Goal: Information Seeking & Learning: Learn about a topic

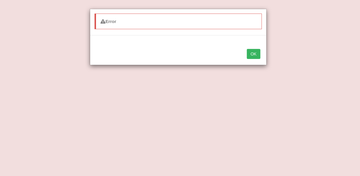
click at [253, 50] on button "OK" at bounding box center [254, 54] width 14 height 10
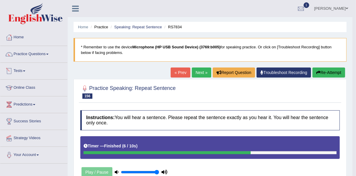
click at [25, 71] on span at bounding box center [24, 70] width 2 height 1
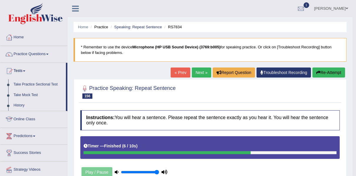
click at [21, 105] on link "History" at bounding box center [38, 105] width 55 height 11
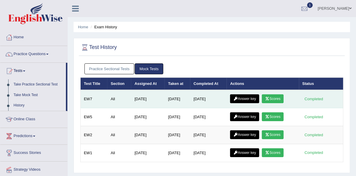
click at [269, 97] on icon at bounding box center [267, 99] width 4 height 4
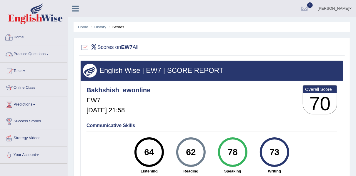
click at [23, 51] on link "Practice Questions" at bounding box center [33, 53] width 67 height 15
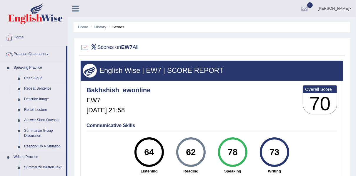
click at [32, 89] on link "Repeat Sentence" at bounding box center [43, 88] width 44 height 11
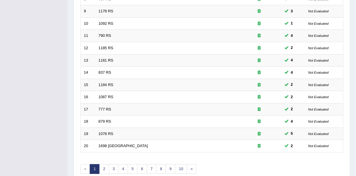
scroll to position [211, 0]
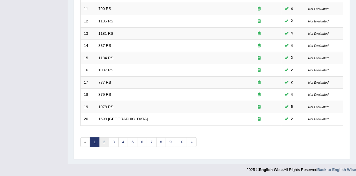
click at [103, 140] on link "2" at bounding box center [104, 142] width 10 height 10
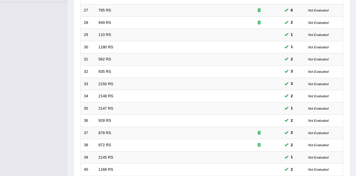
scroll to position [211, 0]
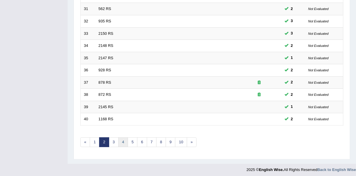
click at [125, 142] on link "4" at bounding box center [123, 142] width 10 height 10
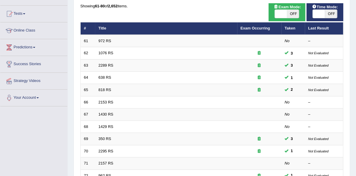
scroll to position [59, 0]
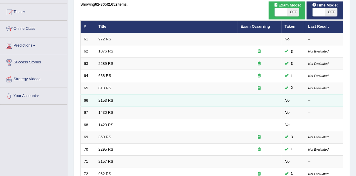
click at [106, 100] on link "2153 RS" at bounding box center [106, 100] width 15 height 4
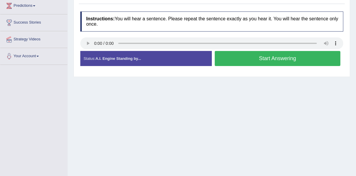
scroll to position [100, 0]
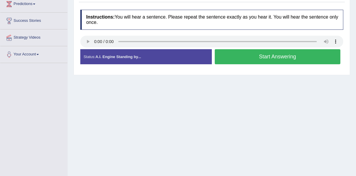
click at [288, 54] on button "Start Answering" at bounding box center [278, 56] width 126 height 15
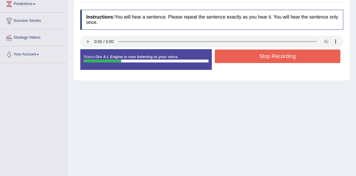
click at [273, 57] on button "Stop Recording" at bounding box center [278, 56] width 126 height 14
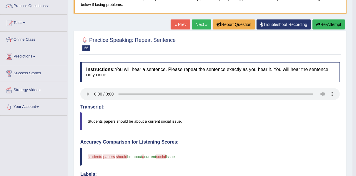
scroll to position [46, 0]
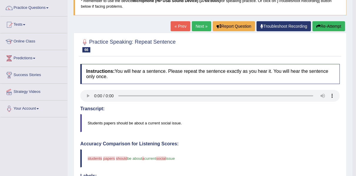
click at [323, 26] on button "Re-Attempt" at bounding box center [329, 26] width 33 height 10
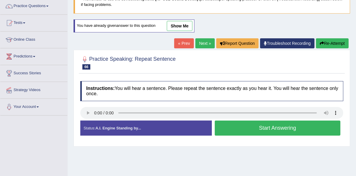
click at [285, 127] on button "Start Answering" at bounding box center [278, 127] width 126 height 15
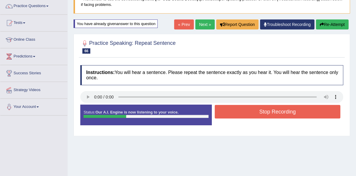
click at [289, 111] on button "Stop Recording" at bounding box center [278, 112] width 126 height 14
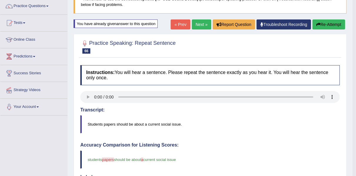
drag, startPoint x: 358, startPoint y: 74, endPoint x: 348, endPoint y: 127, distance: 54.5
drag, startPoint x: 356, startPoint y: 86, endPoint x: 344, endPoint y: 141, distance: 56.9
click at [344, 128] on body "Toggle navigation Home Practice Questions Speaking Practice Read Aloud Repeat S…" at bounding box center [178, 40] width 356 height 176
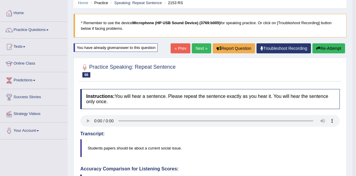
scroll to position [22, 0]
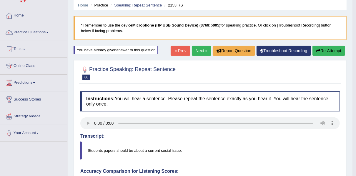
click at [201, 49] on link "Next »" at bounding box center [201, 51] width 19 height 10
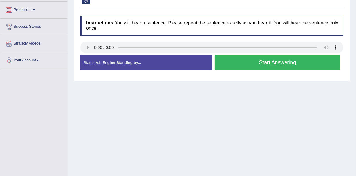
click at [269, 63] on button "Start Answering" at bounding box center [278, 62] width 126 height 15
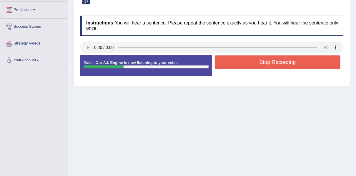
click at [283, 62] on button "Stop Recording" at bounding box center [278, 62] width 126 height 14
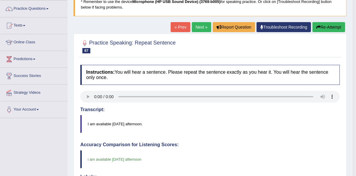
scroll to position [45, 0]
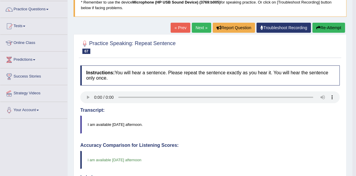
click at [198, 28] on link "Next »" at bounding box center [201, 28] width 19 height 10
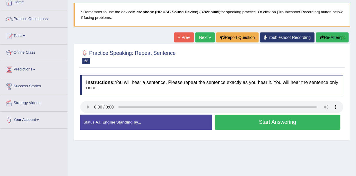
scroll to position [43, 0]
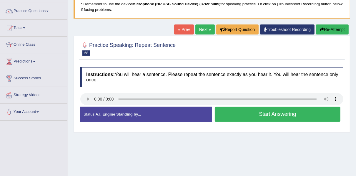
click at [272, 114] on button "Start Answering" at bounding box center [278, 114] width 126 height 15
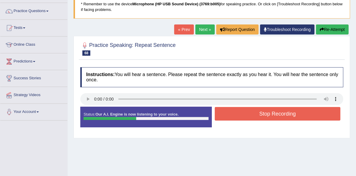
click at [271, 112] on button "Stop Recording" at bounding box center [278, 114] width 126 height 14
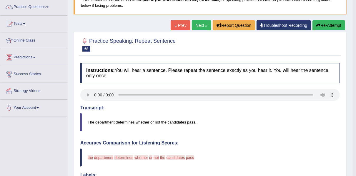
scroll to position [34, 0]
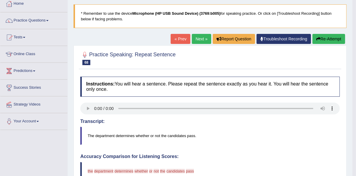
click at [203, 40] on link "Next »" at bounding box center [201, 39] width 19 height 10
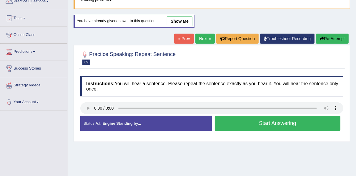
scroll to position [55, 0]
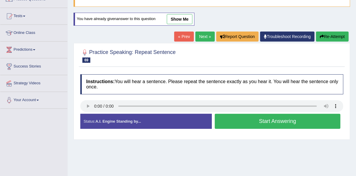
click at [266, 122] on button "Start Answering" at bounding box center [278, 121] width 126 height 15
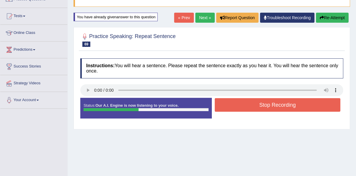
click at [258, 102] on button "Stop Recording" at bounding box center [278, 105] width 126 height 14
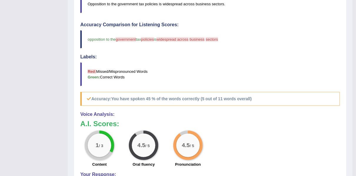
scroll to position [0, 0]
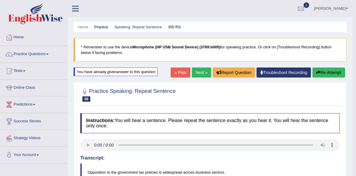
click at [195, 72] on link "Next »" at bounding box center [201, 72] width 19 height 10
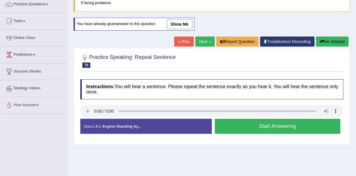
scroll to position [53, 0]
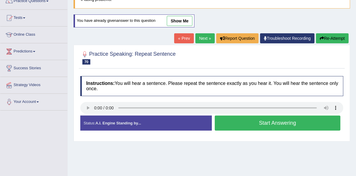
click at [230, 121] on button "Start Answering" at bounding box center [278, 122] width 126 height 15
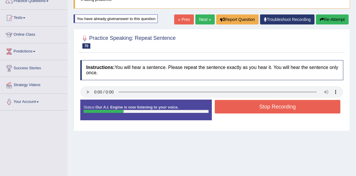
click at [229, 104] on button "Stop Recording" at bounding box center [278, 107] width 126 height 14
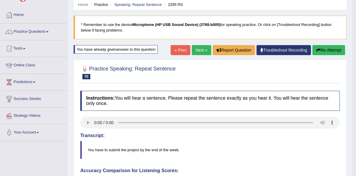
scroll to position [4, 0]
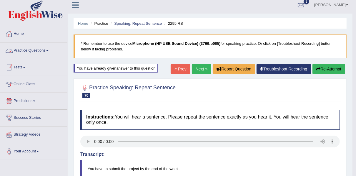
click at [43, 52] on link "Practice Questions" at bounding box center [33, 49] width 67 height 15
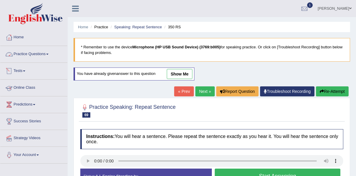
click at [33, 52] on link "Practice Questions" at bounding box center [33, 53] width 67 height 15
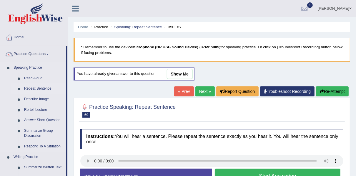
click at [36, 90] on link "Repeat Sentence" at bounding box center [43, 88] width 44 height 11
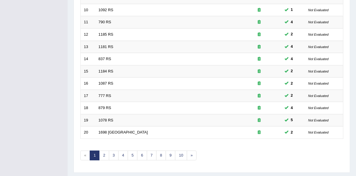
scroll to position [211, 0]
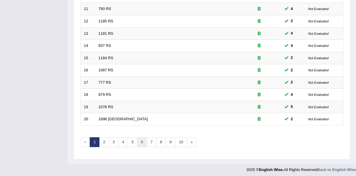
click at [137, 139] on link "6" at bounding box center [142, 142] width 10 height 10
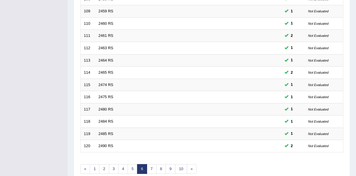
scroll to position [187, 0]
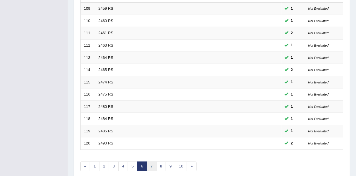
click at [149, 161] on link "7" at bounding box center [152, 166] width 10 height 10
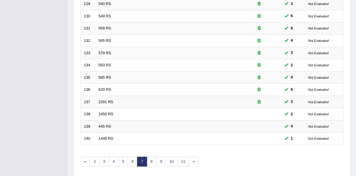
scroll to position [211, 0]
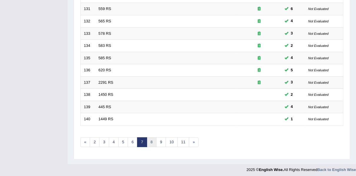
click at [151, 138] on link "8" at bounding box center [152, 142] width 10 height 10
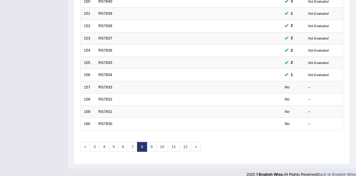
scroll to position [211, 0]
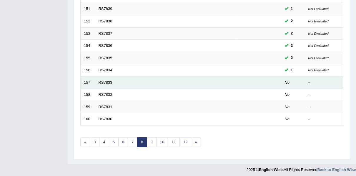
click at [103, 82] on link "RS7833" at bounding box center [106, 82] width 14 height 4
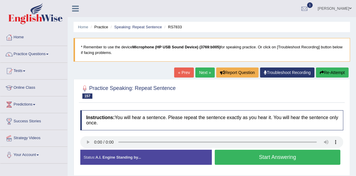
click at [285, 158] on button "Start Answering" at bounding box center [278, 157] width 126 height 15
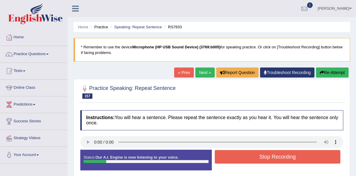
click at [277, 157] on button "Stop Recording" at bounding box center [278, 157] width 126 height 14
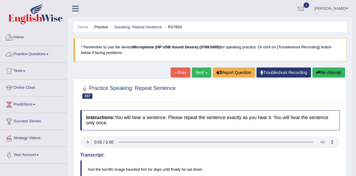
click at [28, 51] on link "Practice Questions" at bounding box center [33, 53] width 67 height 15
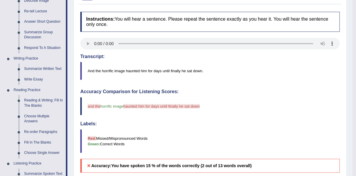
scroll to position [109, 0]
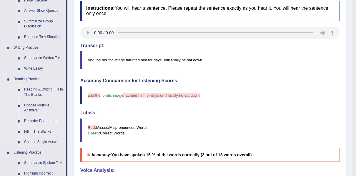
click at [38, 120] on link "Re-order Paragraphs" at bounding box center [43, 121] width 44 height 11
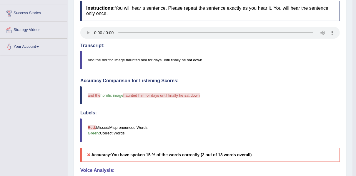
scroll to position [112, 0]
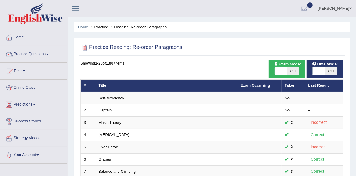
click at [319, 72] on span at bounding box center [319, 71] width 12 height 8
checkbox input "true"
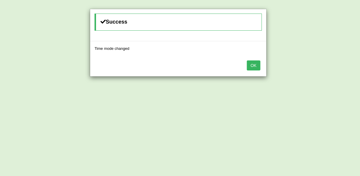
click at [249, 67] on button "OK" at bounding box center [254, 65] width 14 height 10
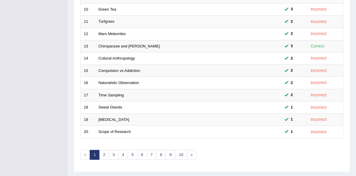
scroll to position [211, 0]
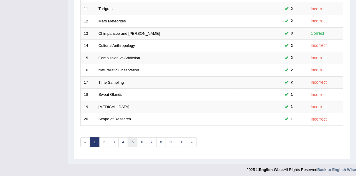
click at [128, 142] on link "5" at bounding box center [133, 142] width 10 height 10
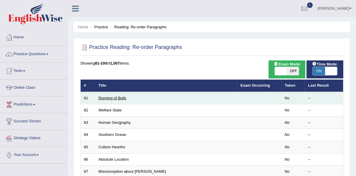
click at [119, 97] on link "Running of Bulls" at bounding box center [113, 98] width 28 height 4
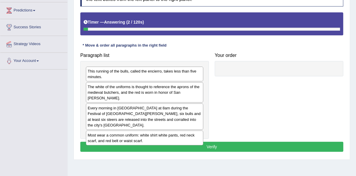
scroll to position [101, 0]
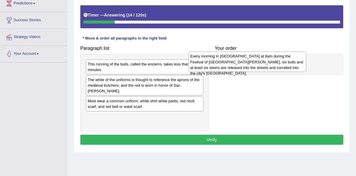
drag, startPoint x: 119, startPoint y: 99, endPoint x: 222, endPoint y: 60, distance: 109.8
click at [222, 60] on div "Every morning in [GEOGRAPHIC_DATA] at 8am during the Festival of [GEOGRAPHIC_DA…" at bounding box center [248, 62] width 118 height 20
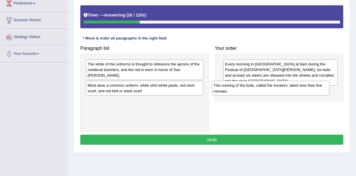
drag, startPoint x: 106, startPoint y: 66, endPoint x: 232, endPoint y: 88, distance: 127.9
click at [232, 88] on div "This running of the bulls, called the encierro, takes less than five minutes." at bounding box center [271, 88] width 118 height 15
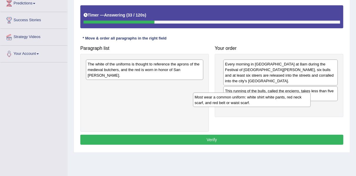
drag, startPoint x: 120, startPoint y: 79, endPoint x: 227, endPoint y: 97, distance: 108.6
click at [227, 97] on div "Most wear a common uniform: white shirt white pants, red neck scarf, and red be…" at bounding box center [252, 99] width 118 height 15
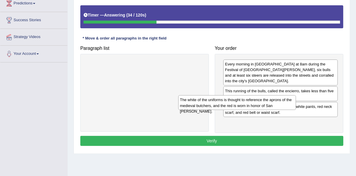
drag, startPoint x: 136, startPoint y: 69, endPoint x: 239, endPoint y: 116, distance: 112.8
click at [239, 110] on div "The white of the uniforms is thought to reference the aprons of the medieval bu…" at bounding box center [237, 102] width 118 height 15
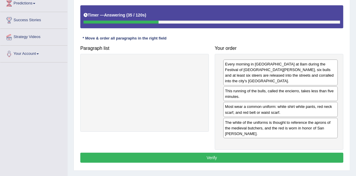
click at [233, 153] on button "Verify" at bounding box center [211, 158] width 263 height 10
